Goal: Information Seeking & Learning: Learn about a topic

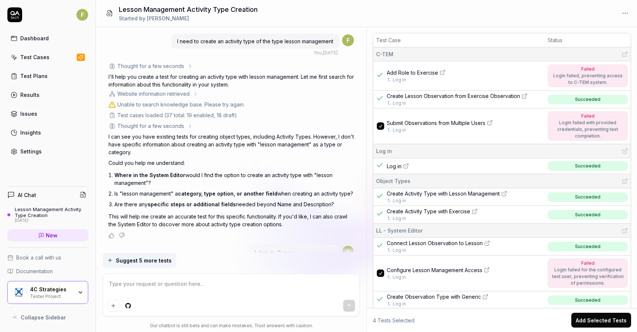
click at [65, 294] on div "Tester Project" at bounding box center [51, 295] width 43 height 6
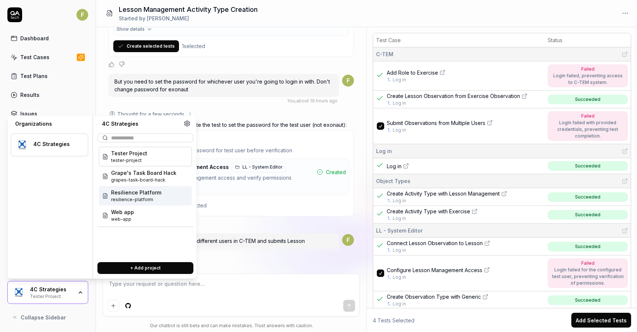
click at [148, 197] on span "resilience-platform" at bounding box center [136, 199] width 50 height 7
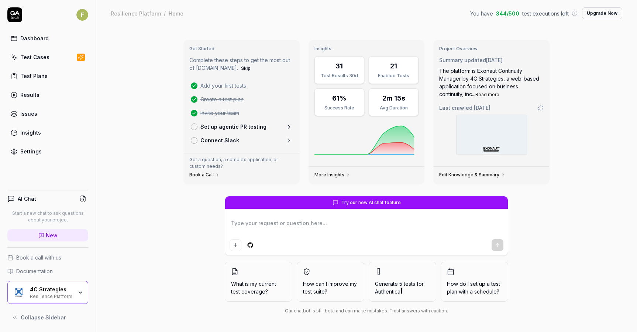
click at [44, 58] on div "Test Cases" at bounding box center [34, 57] width 29 height 8
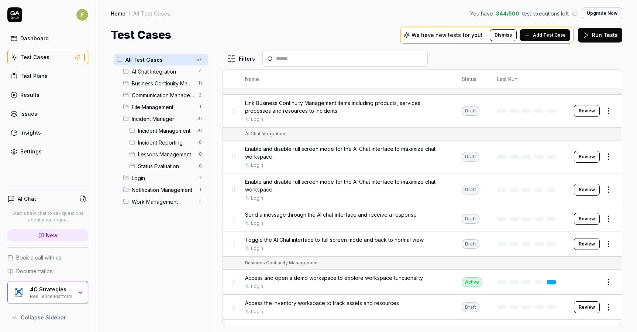
click at [586, 114] on button "Review" at bounding box center [587, 111] width 26 height 12
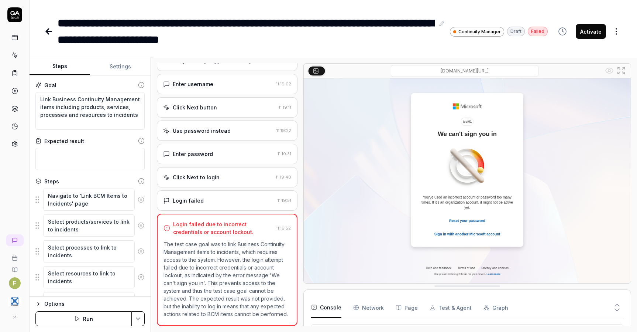
scroll to position [204, 0]
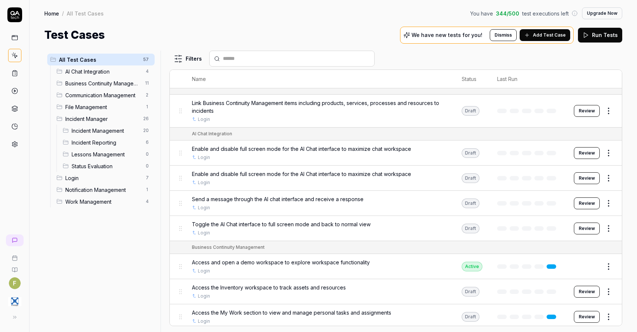
click at [587, 155] on button "Review" at bounding box center [587, 153] width 26 height 12
click at [592, 178] on button "Review" at bounding box center [587, 178] width 26 height 12
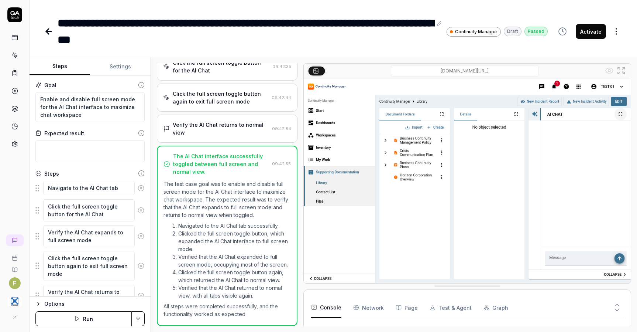
scroll to position [90, 0]
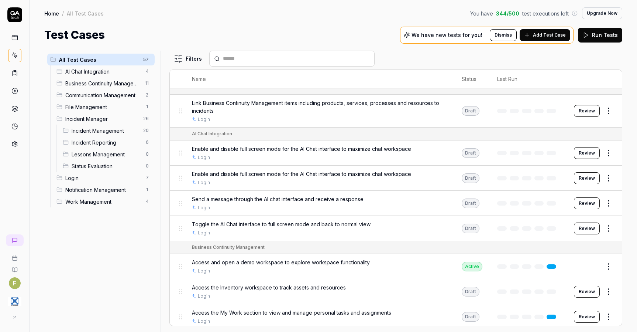
click at [586, 200] on button "Review" at bounding box center [587, 203] width 26 height 12
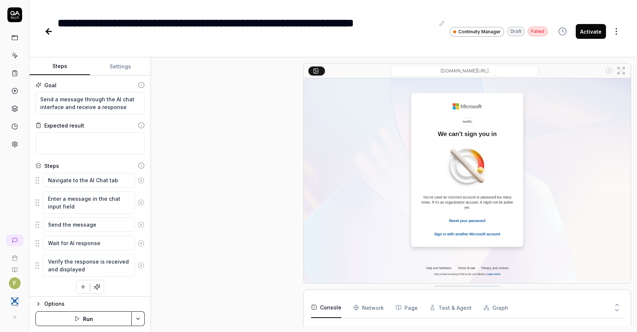
scroll to position [23, 0]
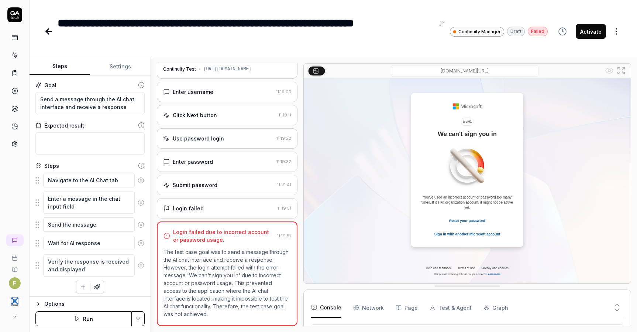
scroll to position [204, 0]
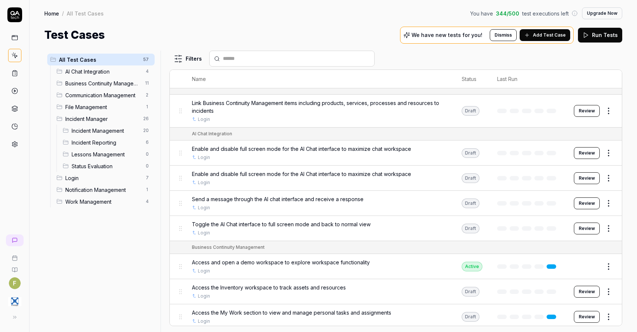
click at [584, 230] on button "Review" at bounding box center [587, 228] width 26 height 12
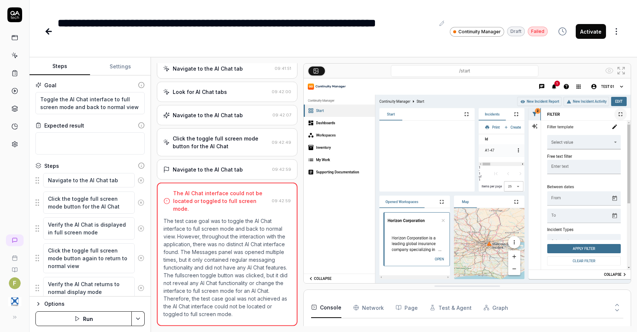
scroll to position [100, 0]
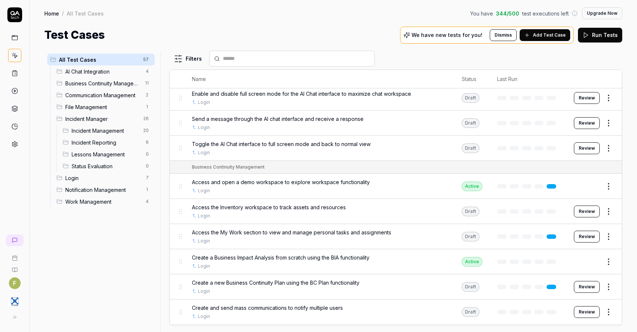
scroll to position [111, 0]
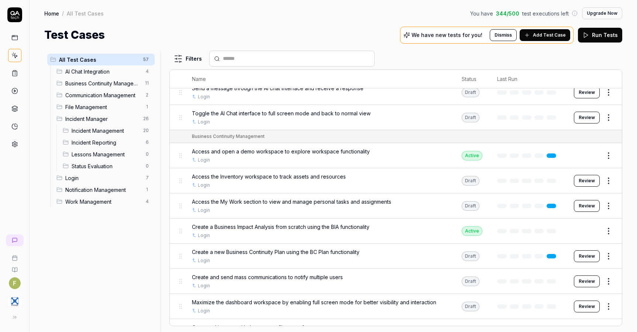
click at [591, 181] on button "Review" at bounding box center [587, 181] width 26 height 12
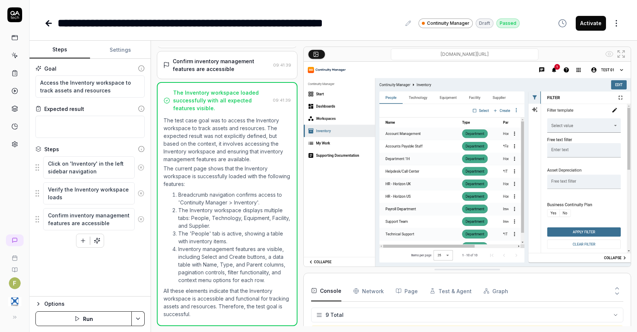
scroll to position [99, 0]
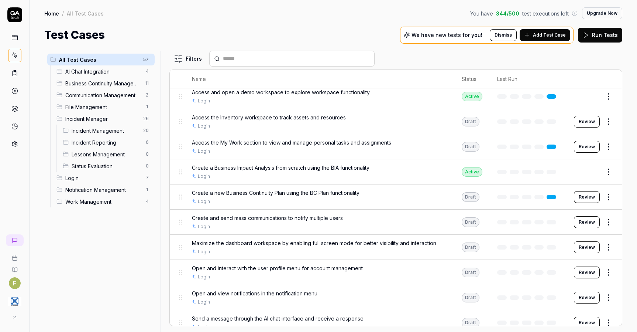
scroll to position [185, 0]
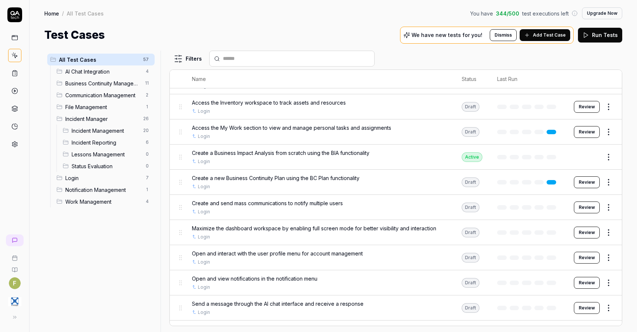
click at [584, 132] on button "Review" at bounding box center [587, 132] width 26 height 12
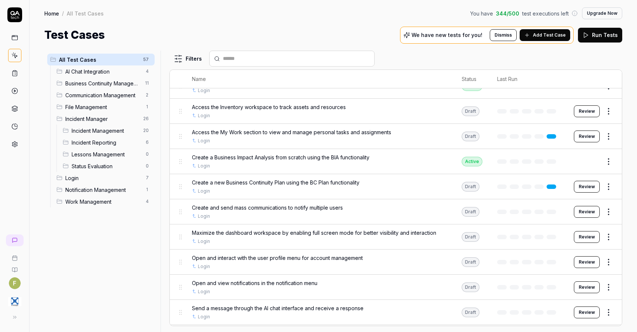
scroll to position [185, 0]
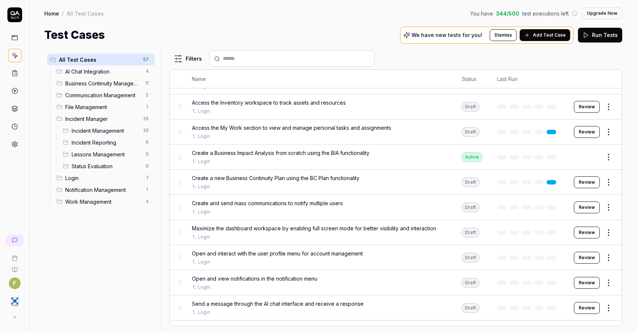
click at [588, 183] on button "Review" at bounding box center [587, 182] width 26 height 12
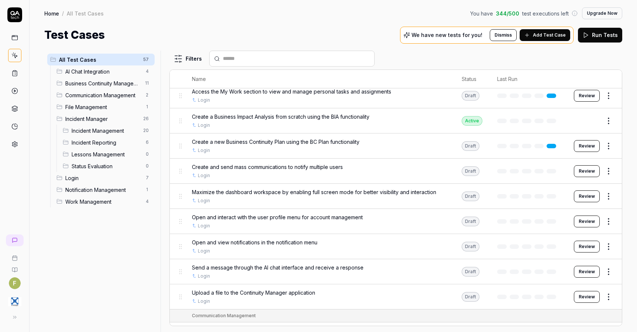
scroll to position [222, 0]
click at [583, 172] on button "Review" at bounding box center [587, 170] width 26 height 12
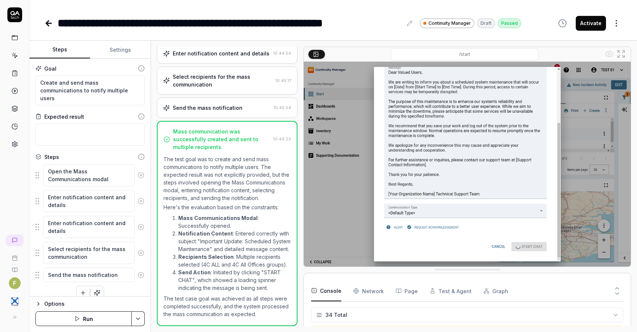
scroll to position [544, 0]
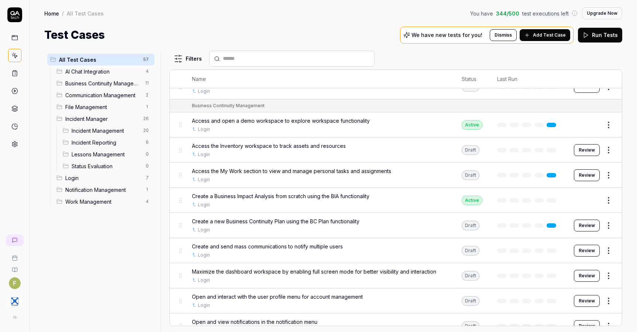
scroll to position [148, 0]
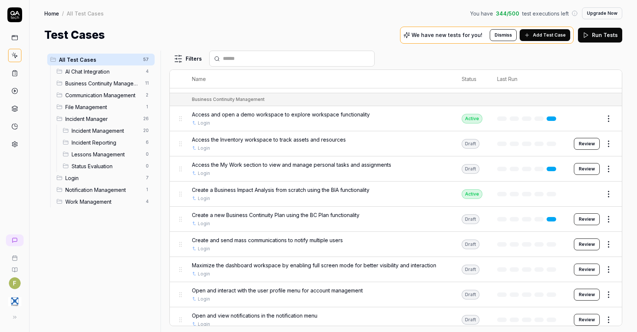
click at [590, 270] on button "Review" at bounding box center [587, 269] width 26 height 12
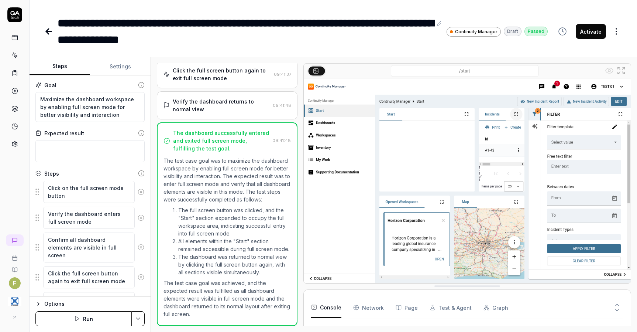
scroll to position [90, 0]
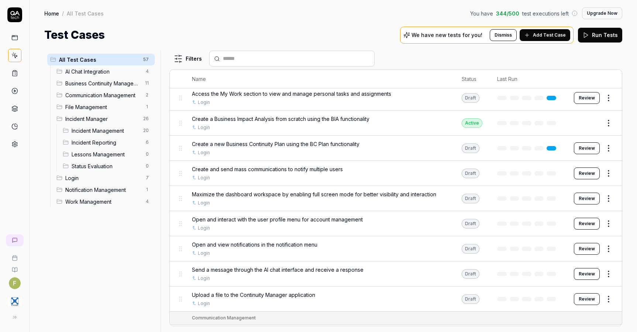
scroll to position [222, 0]
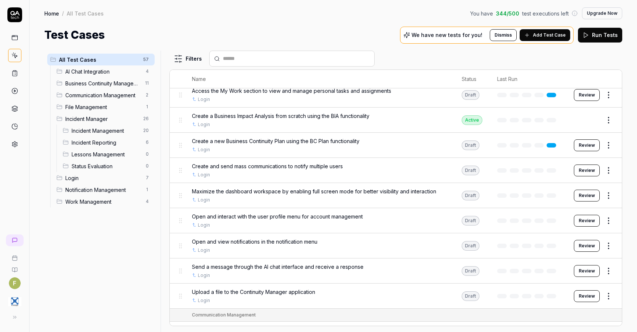
click at [588, 198] on button "Review" at bounding box center [587, 195] width 26 height 12
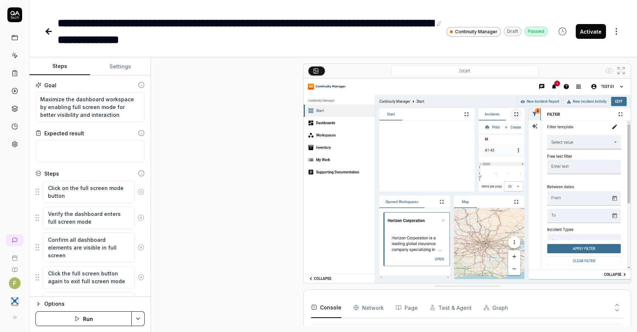
scroll to position [90, 0]
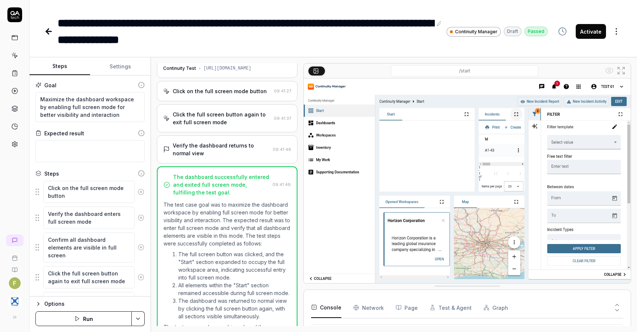
scroll to position [8, 0]
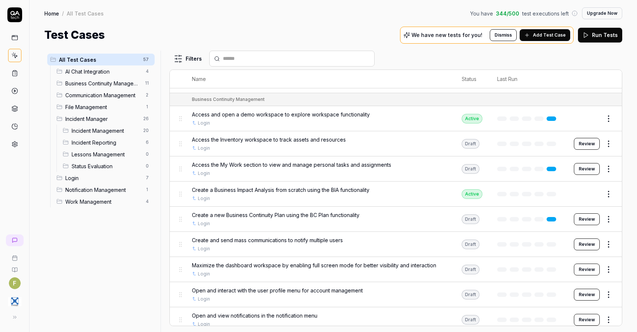
scroll to position [185, 0]
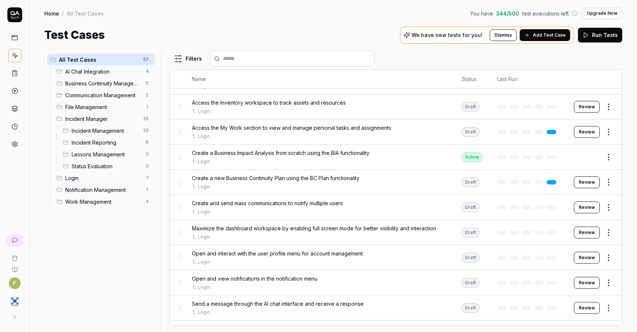
click at [586, 284] on button "Review" at bounding box center [587, 283] width 26 height 12
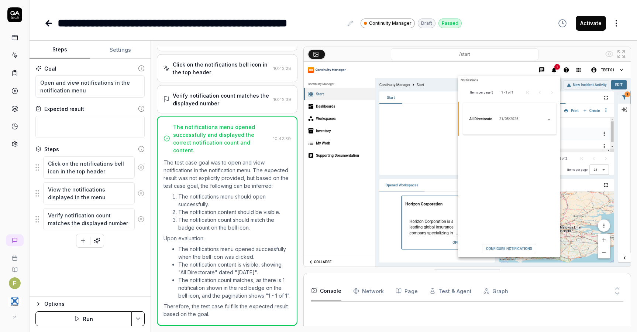
scroll to position [49, 0]
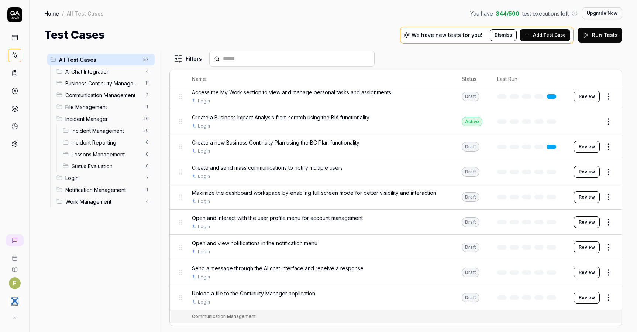
scroll to position [222, 0]
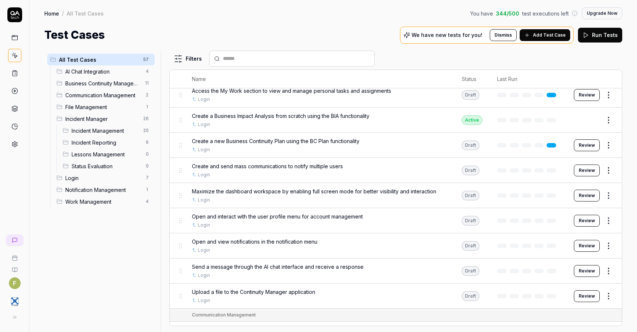
click at [587, 294] on button "Review" at bounding box center [587, 296] width 26 height 12
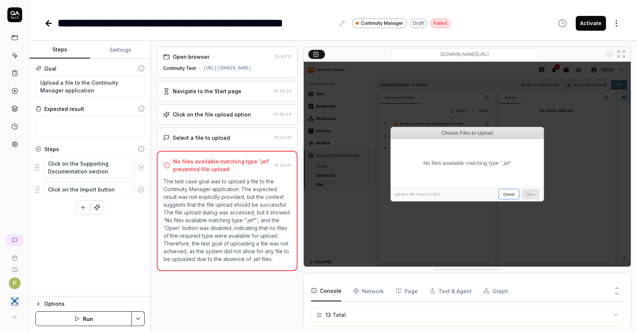
scroll to position [184, 0]
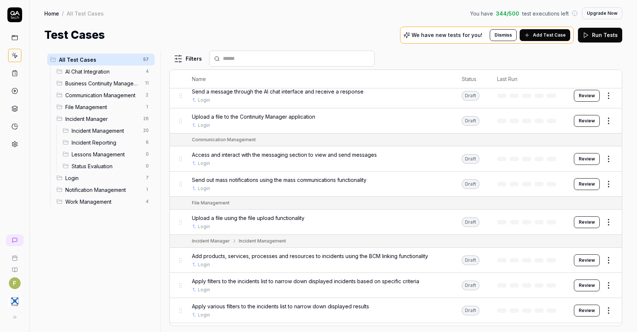
scroll to position [406, 0]
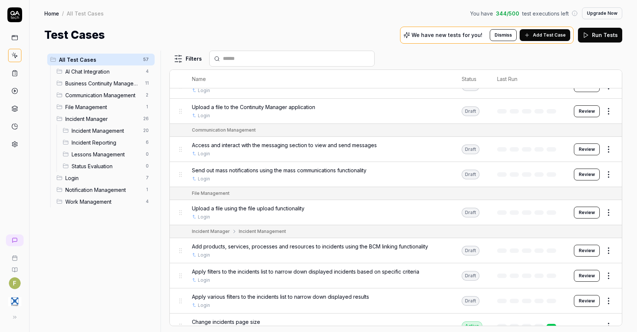
click at [584, 149] on button "Review" at bounding box center [587, 149] width 26 height 12
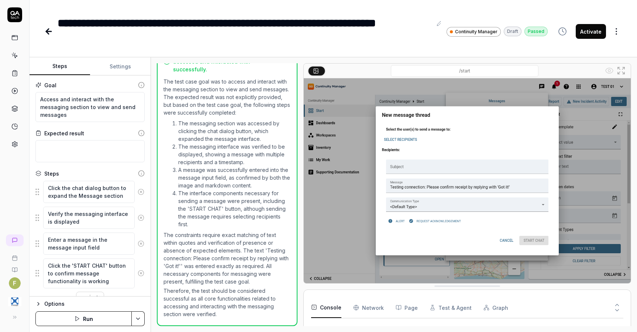
scroll to position [146, 0]
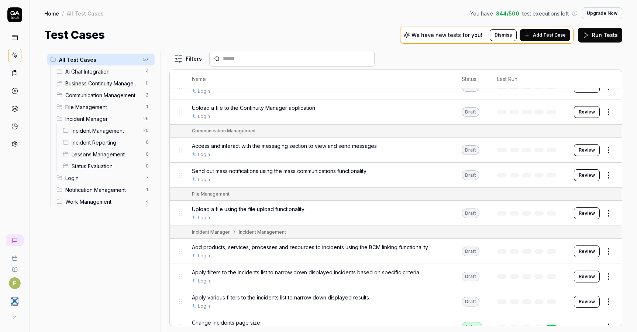
scroll to position [406, 0]
click at [580, 172] on button "Review" at bounding box center [587, 174] width 26 height 12
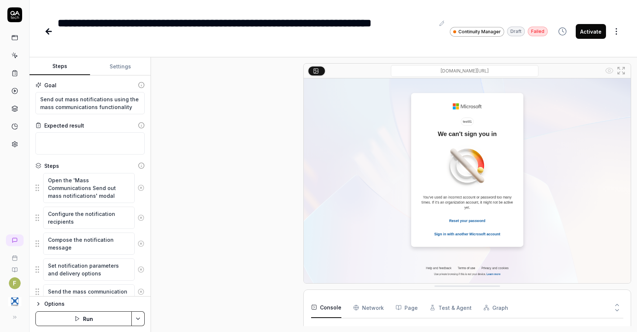
scroll to position [46, 0]
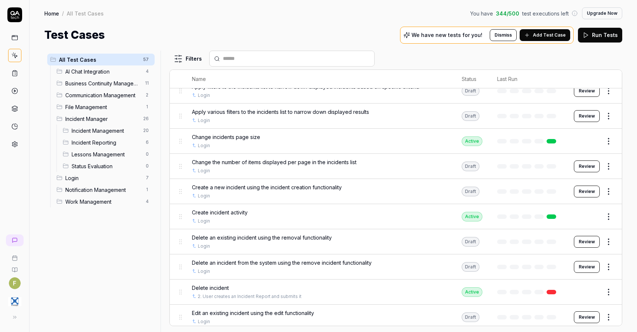
click at [591, 242] on button "Review" at bounding box center [587, 242] width 26 height 12
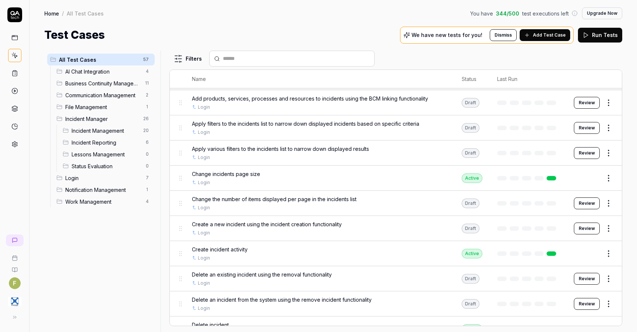
scroll to position [702, 0]
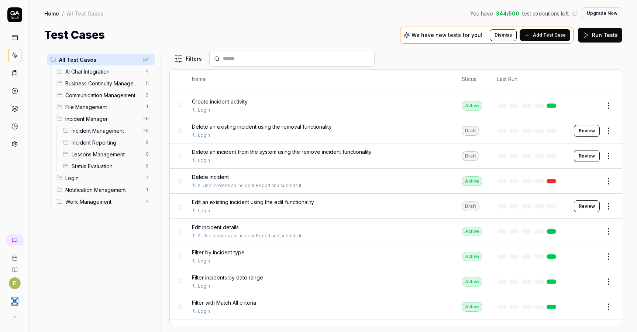
click at [586, 206] on button "Review" at bounding box center [587, 206] width 26 height 12
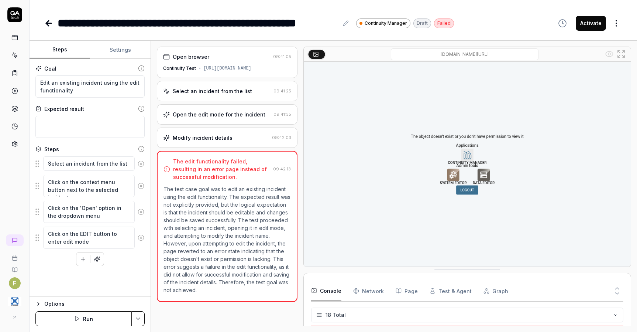
scroll to position [283, 0]
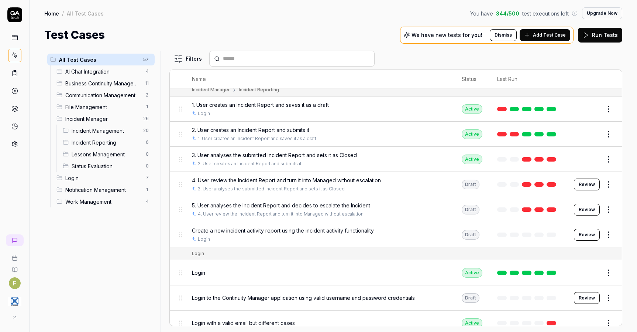
scroll to position [1071, 0]
click at [587, 186] on button "Review" at bounding box center [587, 184] width 26 height 12
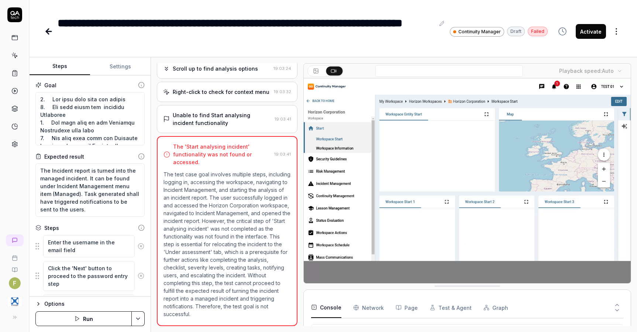
scroll to position [394, 0]
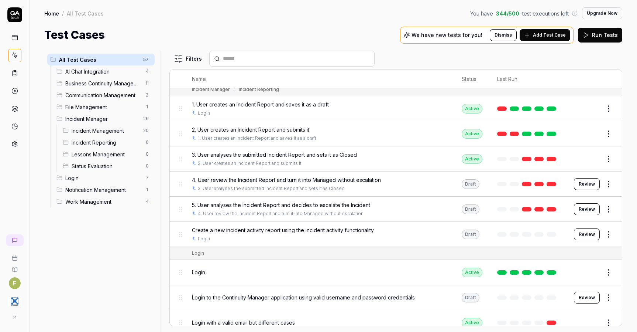
scroll to position [1332, 0]
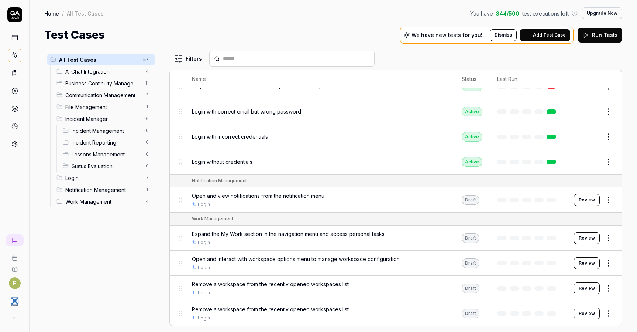
click at [582, 265] on button "Review" at bounding box center [587, 263] width 26 height 12
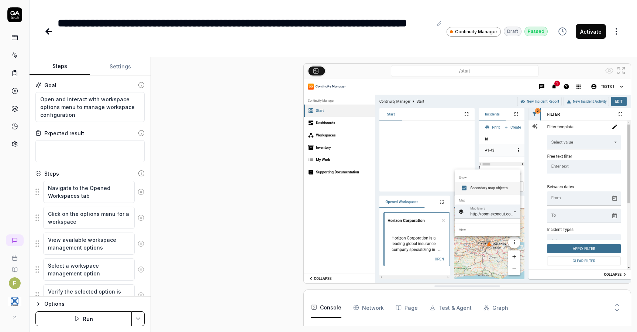
scroll to position [106, 0]
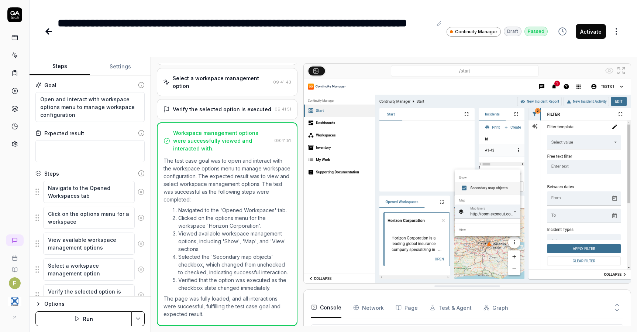
scroll to position [162, 0]
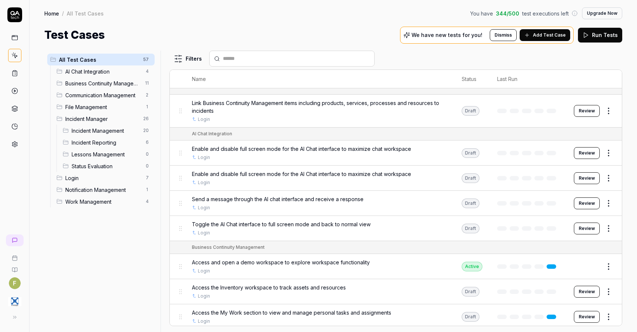
click at [107, 259] on div "All Test Cases 57 AI Chat Integration 4 Business Continuity Management 11 Commu…" at bounding box center [100, 187] width 113 height 272
click at [122, 117] on span "Incident Manager" at bounding box center [101, 119] width 73 height 8
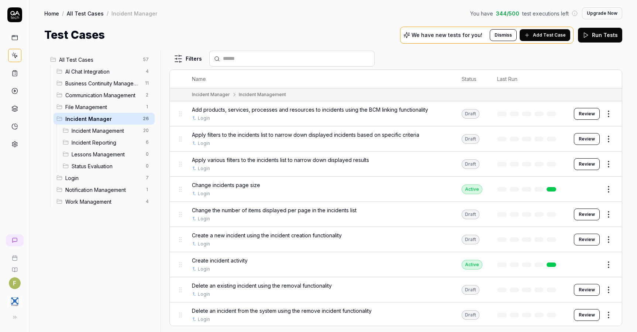
click at [590, 114] on button "Review" at bounding box center [587, 114] width 26 height 12
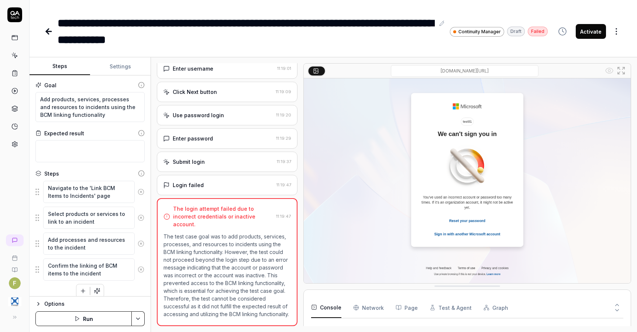
scroll to position [46, 0]
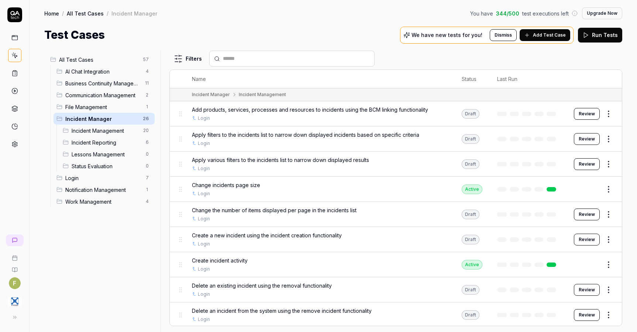
click at [579, 137] on button "Review" at bounding box center [587, 139] width 26 height 12
click at [581, 165] on button "Review" at bounding box center [587, 164] width 26 height 12
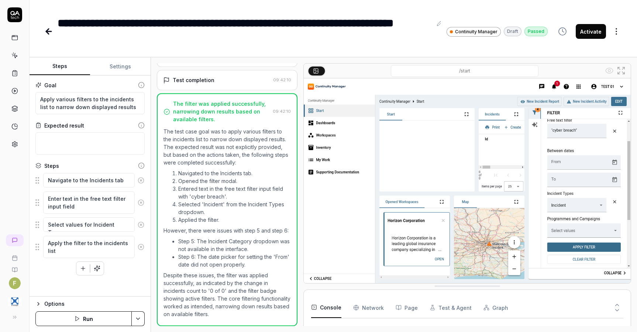
scroll to position [174, 0]
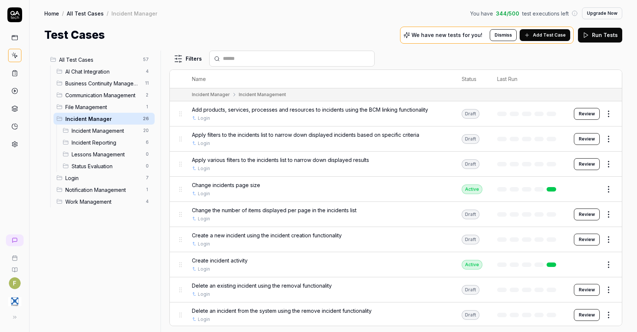
click at [585, 218] on button "Review" at bounding box center [587, 214] width 26 height 12
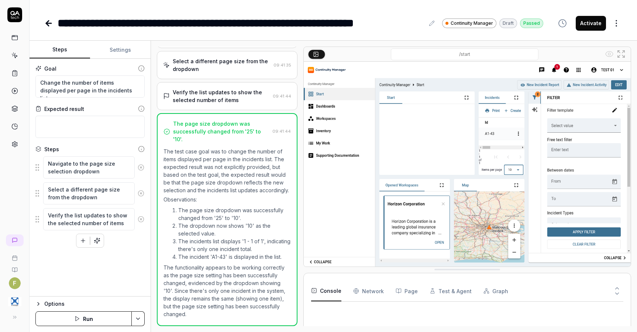
scroll to position [68, 0]
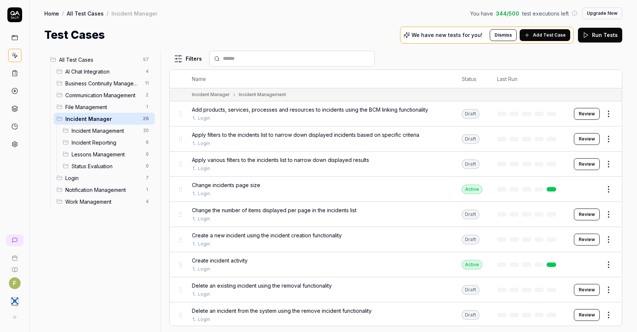
drag, startPoint x: 579, startPoint y: 245, endPoint x: 565, endPoint y: 241, distance: 14.5
click at [579, 244] on button "Review" at bounding box center [587, 239] width 26 height 12
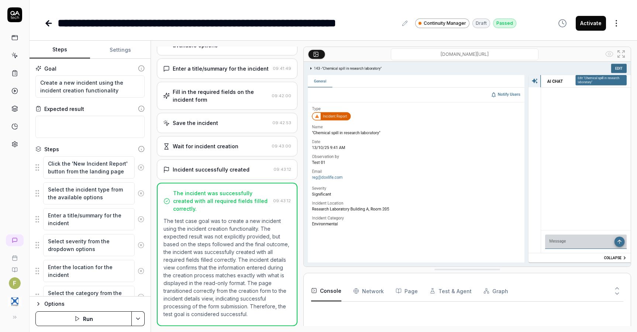
scroll to position [99, 0]
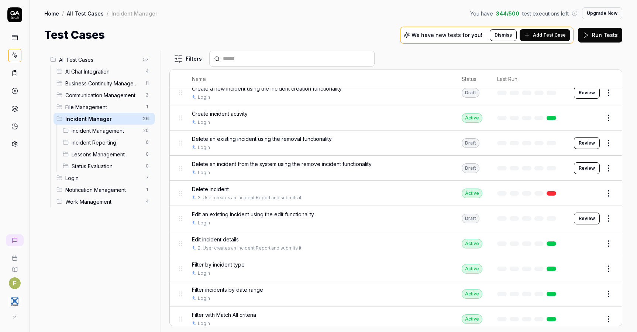
scroll to position [148, 0]
click at [585, 216] on button "Review" at bounding box center [587, 217] width 26 height 12
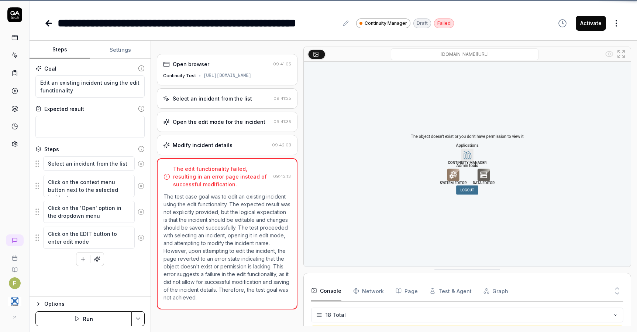
scroll to position [283, 0]
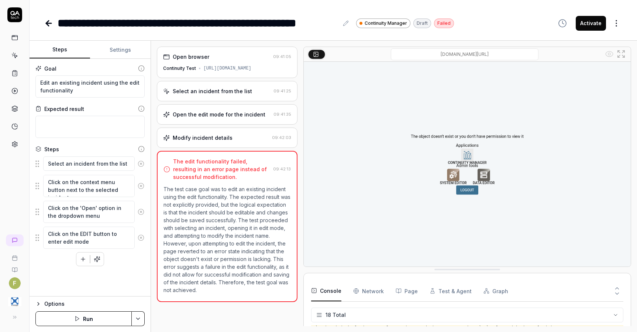
type textarea "*"
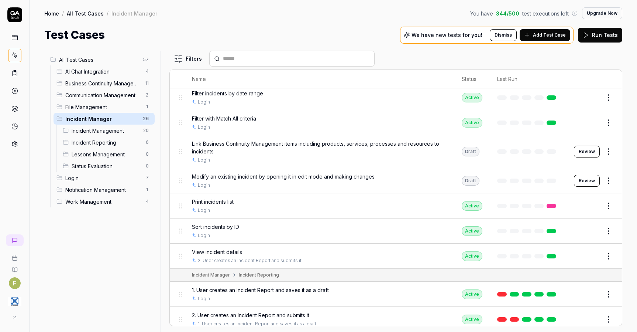
scroll to position [449, 0]
